Goal: Task Accomplishment & Management: Manage account settings

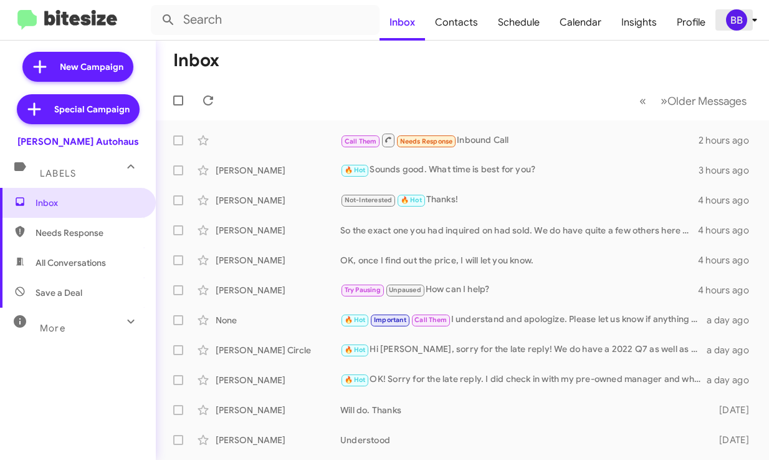
click at [743, 24] on div "BB" at bounding box center [736, 19] width 21 height 21
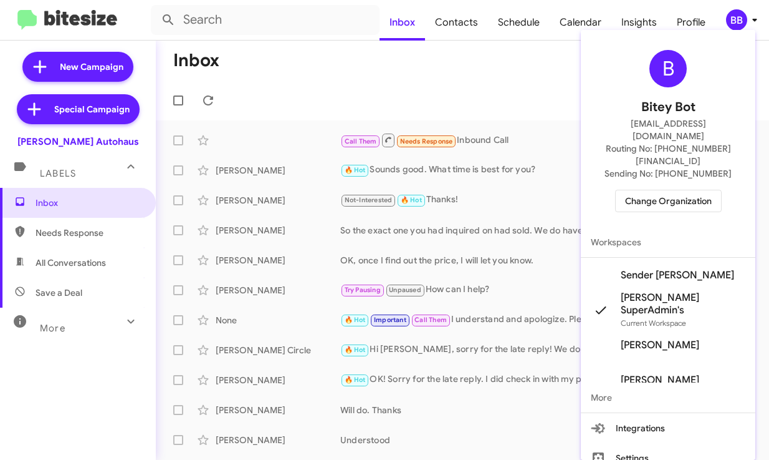
click at [688, 190] on span "Change Organization" at bounding box center [668, 200] width 87 height 21
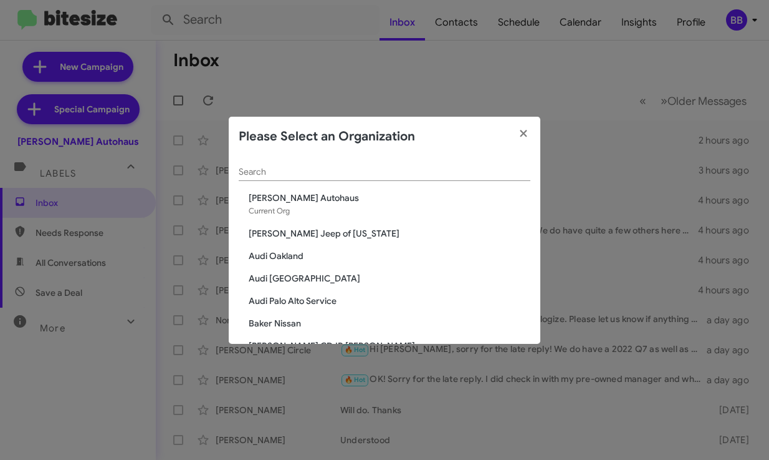
click at [383, 174] on input "Search" at bounding box center [385, 172] width 292 height 10
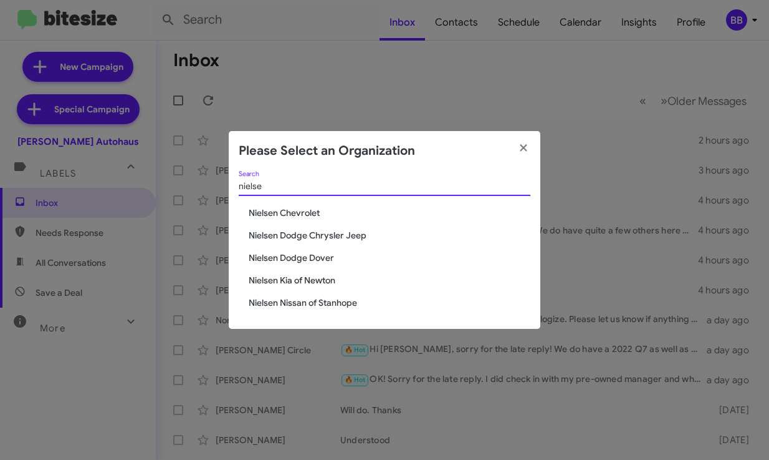
type input "nielse"
click at [320, 236] on span "Nielsen Dodge Chrysler Jeep" at bounding box center [390, 235] width 282 height 12
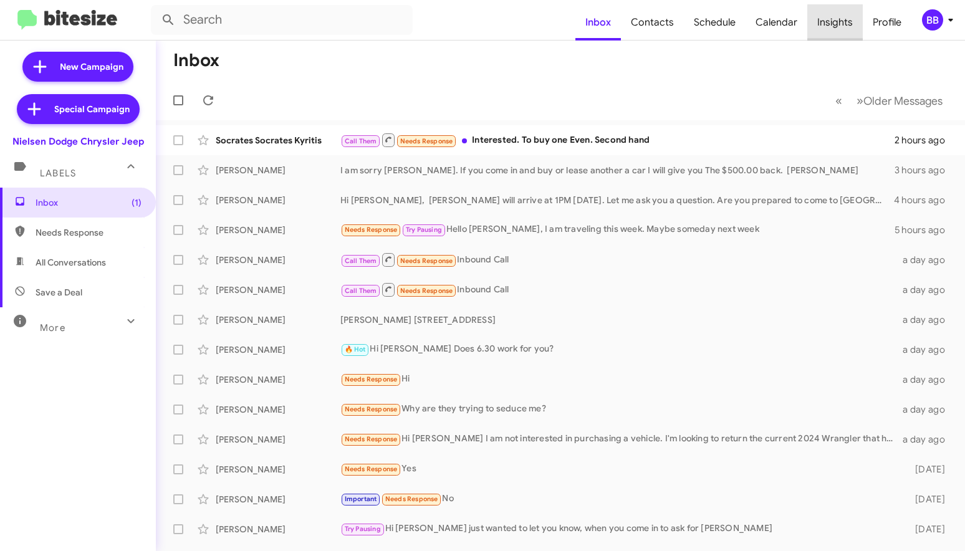
click at [769, 29] on span "Insights" at bounding box center [834, 22] width 55 height 36
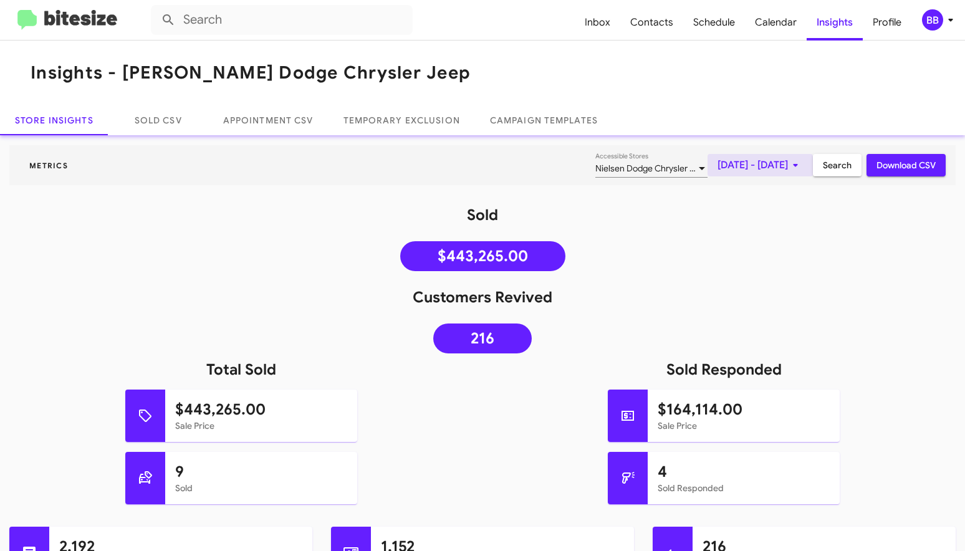
click at [751, 165] on span "[DATE] - [DATE]" at bounding box center [760, 165] width 85 height 22
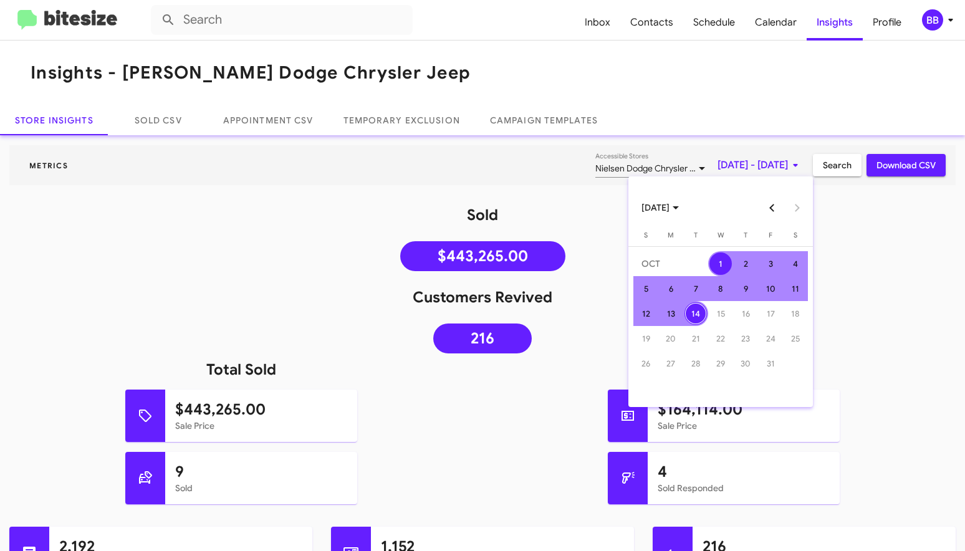
click at [769, 198] on button "Previous month" at bounding box center [772, 207] width 25 height 25
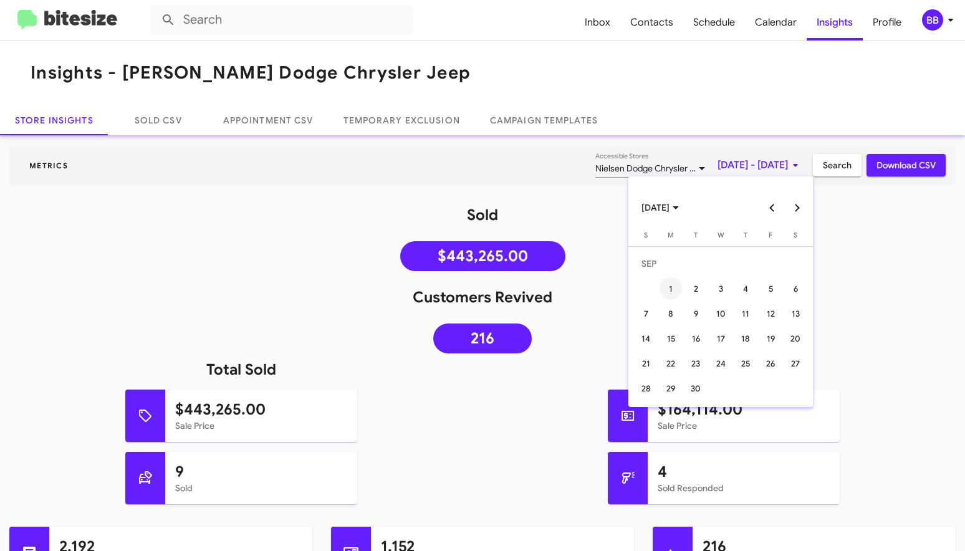
click at [667, 287] on div "1" at bounding box center [671, 288] width 22 height 22
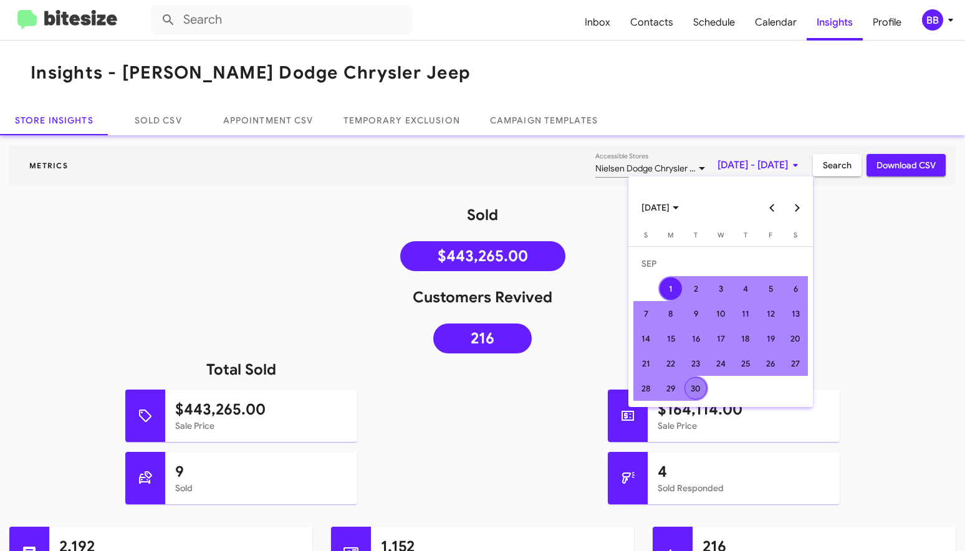
click at [704, 384] on div "30" at bounding box center [696, 388] width 22 height 22
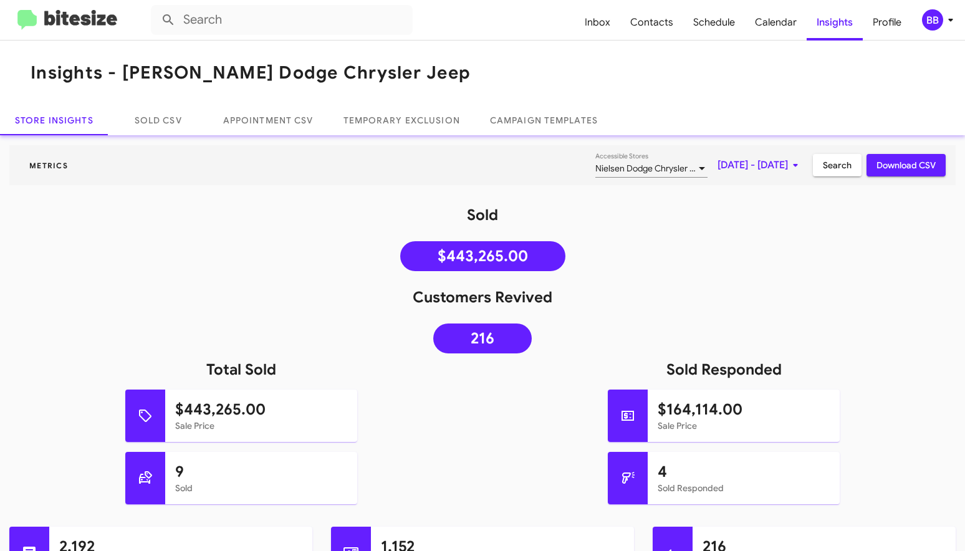
click at [769, 165] on span "Search" at bounding box center [837, 165] width 29 height 22
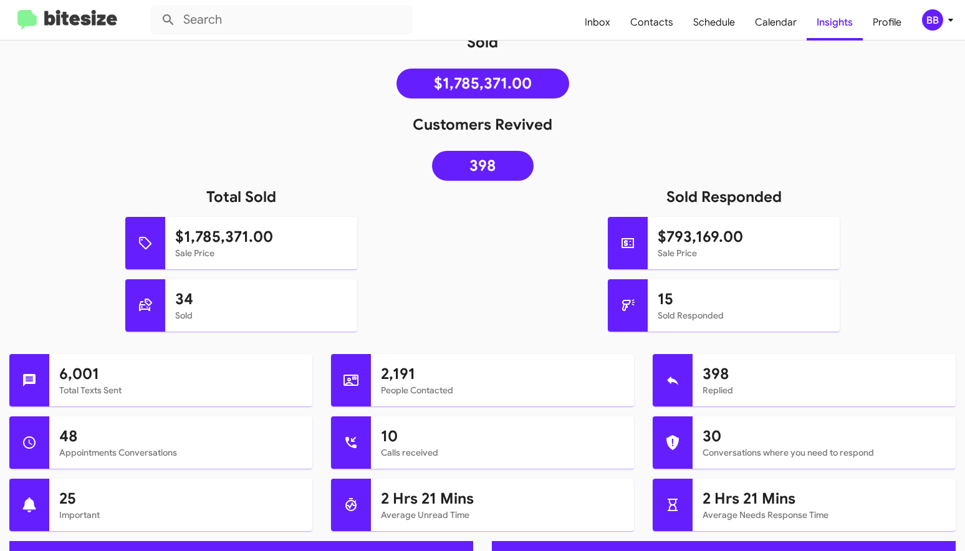
scroll to position [179, 0]
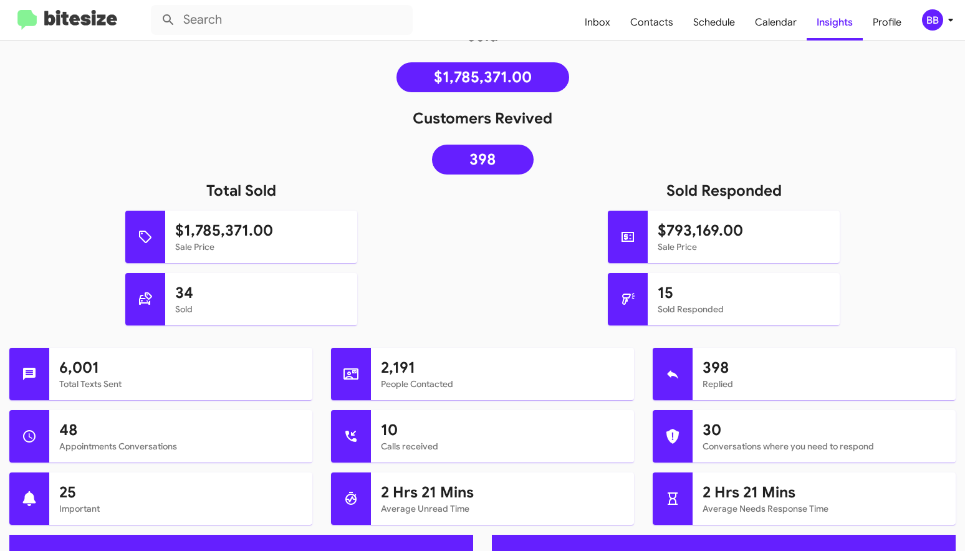
click at [769, 21] on div "BB" at bounding box center [932, 19] width 21 height 21
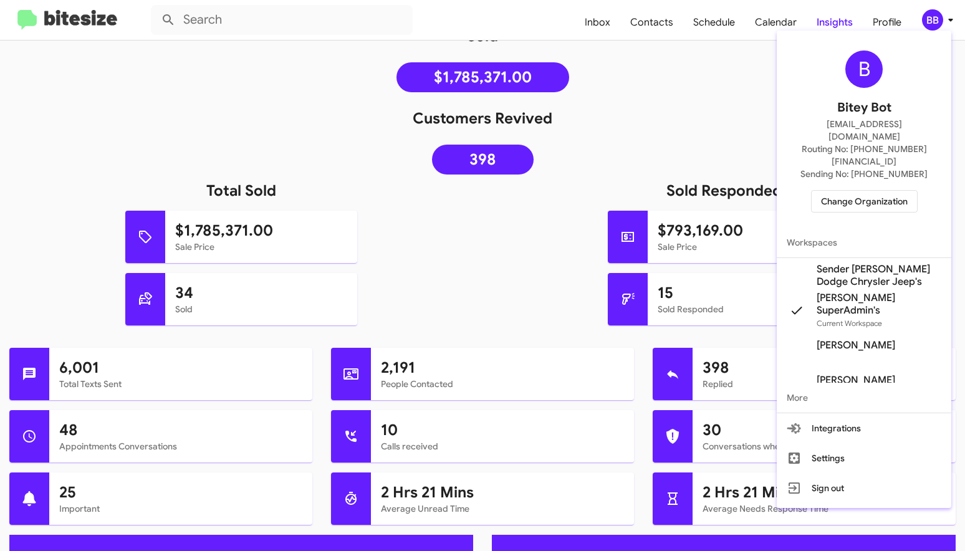
click at [769, 191] on span "Change Organization" at bounding box center [864, 201] width 87 height 21
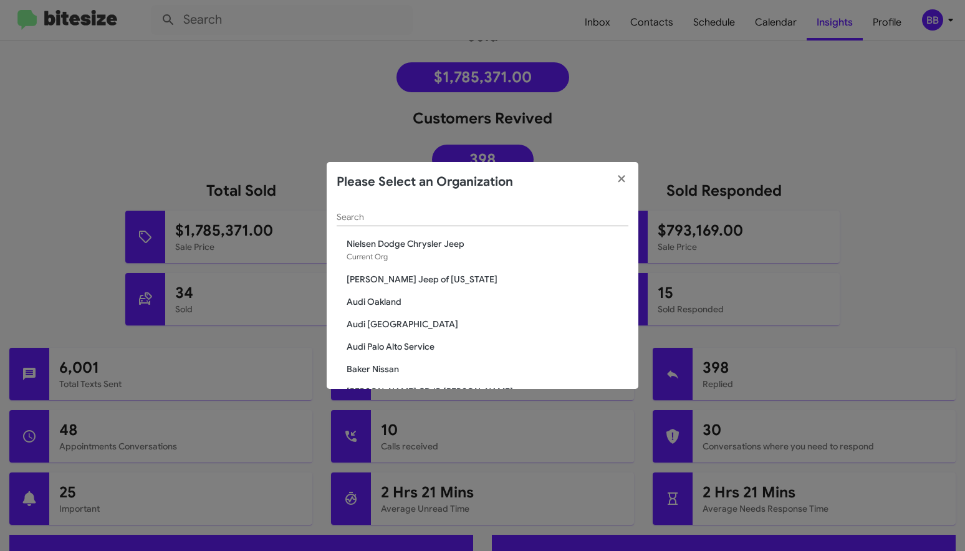
click at [544, 217] on input "Search" at bounding box center [483, 218] width 292 height 10
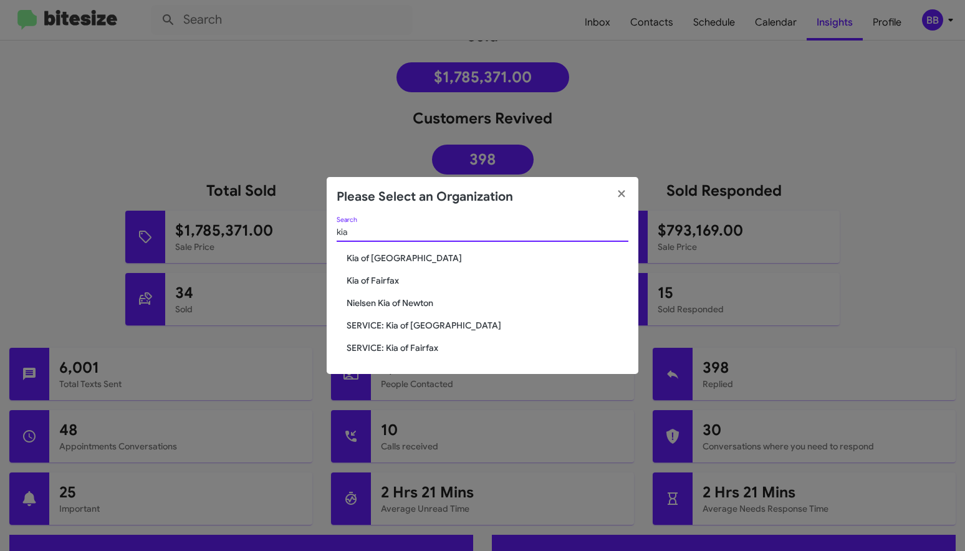
type input "kia"
click at [420, 304] on span "Nielsen Kia of Newton" at bounding box center [488, 303] width 282 height 12
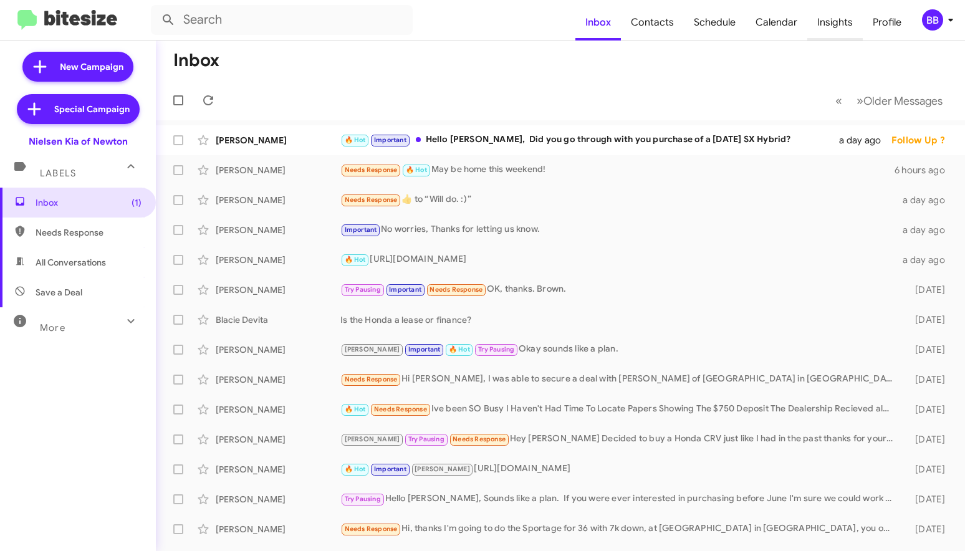
click at [836, 12] on span "Insights" at bounding box center [834, 22] width 55 height 36
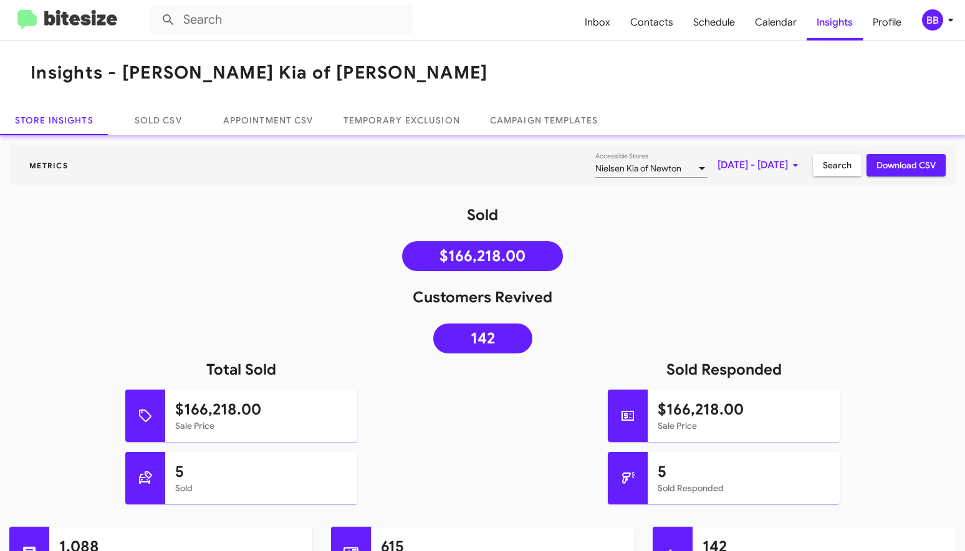
click at [745, 171] on span "[DATE] - [DATE]" at bounding box center [760, 165] width 85 height 22
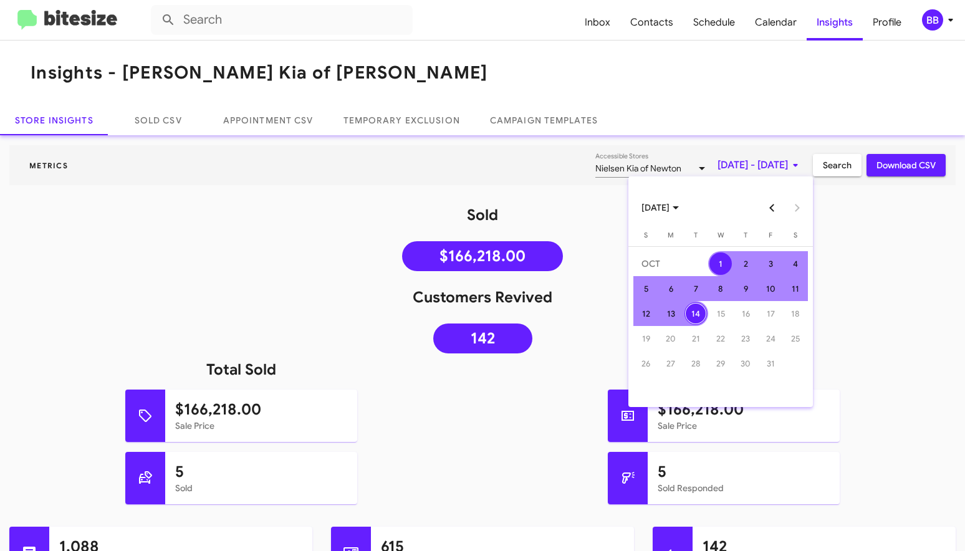
click at [771, 205] on button "Previous month" at bounding box center [772, 207] width 25 height 25
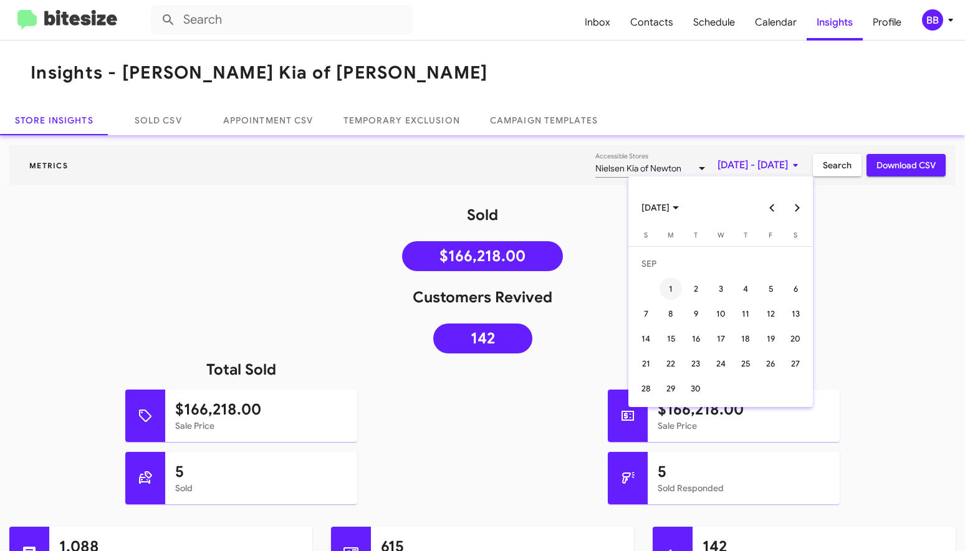
click at [672, 284] on div "1" at bounding box center [671, 288] width 22 height 22
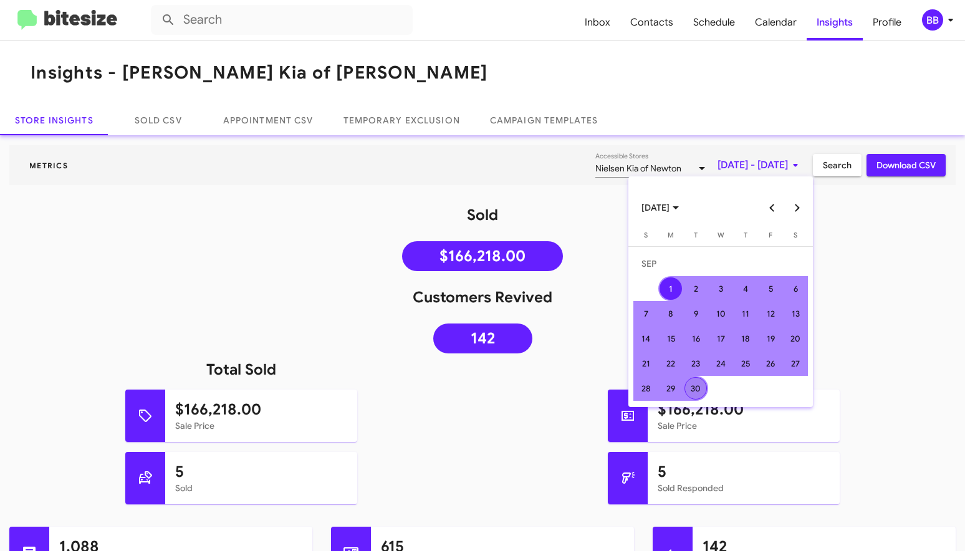
click at [696, 378] on div "30" at bounding box center [696, 388] width 22 height 22
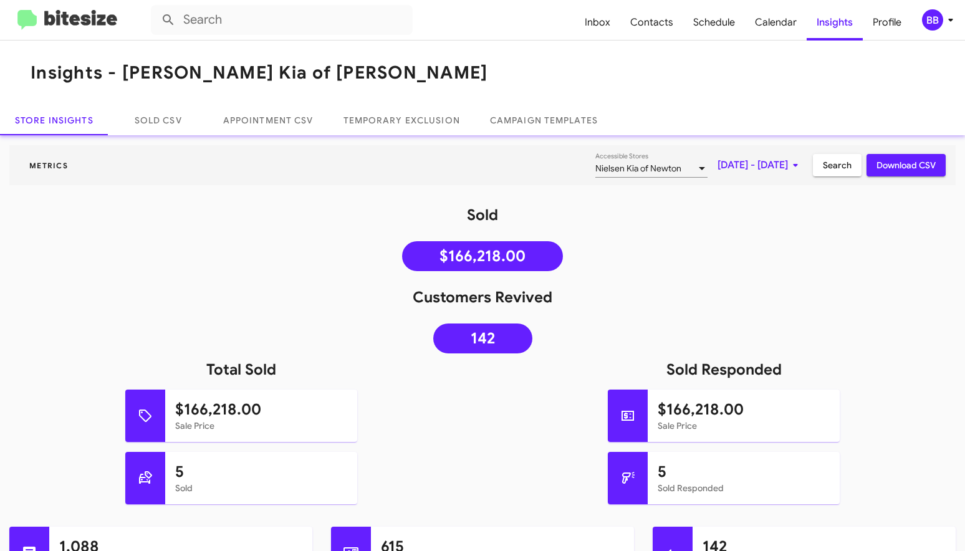
click at [829, 171] on span "Search" at bounding box center [837, 165] width 29 height 22
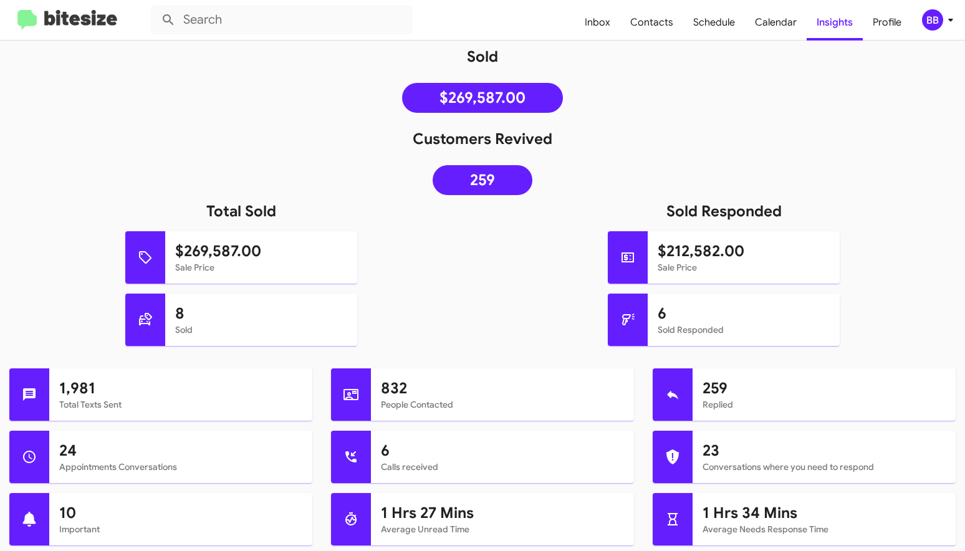
scroll to position [159, 0]
click at [74, 16] on img at bounding box center [67, 20] width 100 height 21
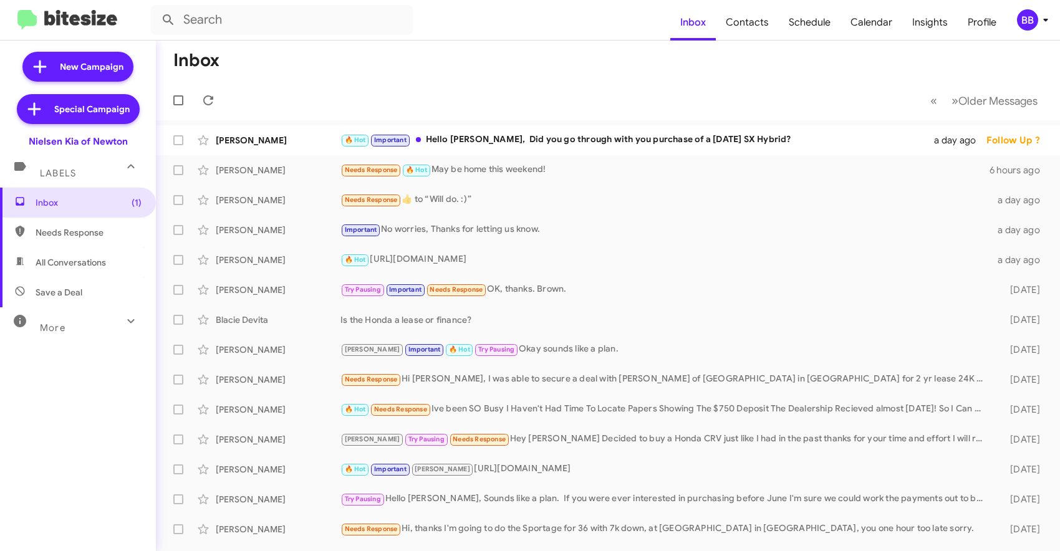
click at [965, 24] on div "BB" at bounding box center [1027, 19] width 21 height 21
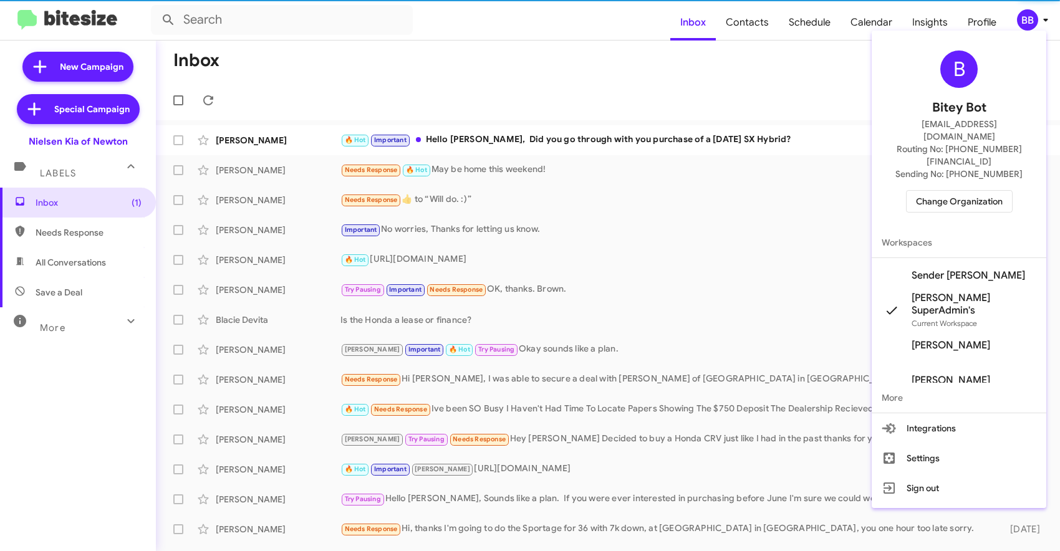
click at [965, 24] on div at bounding box center [530, 275] width 1060 height 551
